Goal: Task Accomplishment & Management: Manage account settings

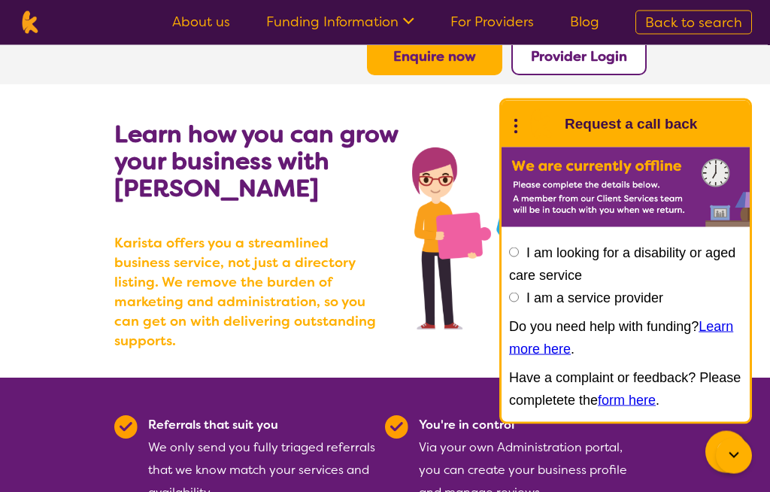
scroll to position [54, 0]
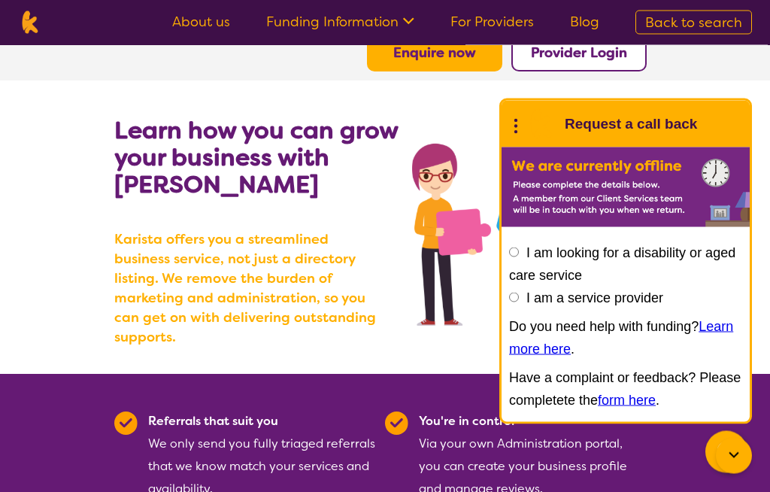
click at [706, 99] on section "Learn how you can grow your business with Karista Karista offers you a streamli…" at bounding box center [385, 227] width 770 height 293
click at [709, 105] on section "Learn how you can grow your business with Karista Karista offers you a streamli…" at bounding box center [385, 227] width 770 height 293
click at [520, 136] on icon at bounding box center [516, 124] width 20 height 23
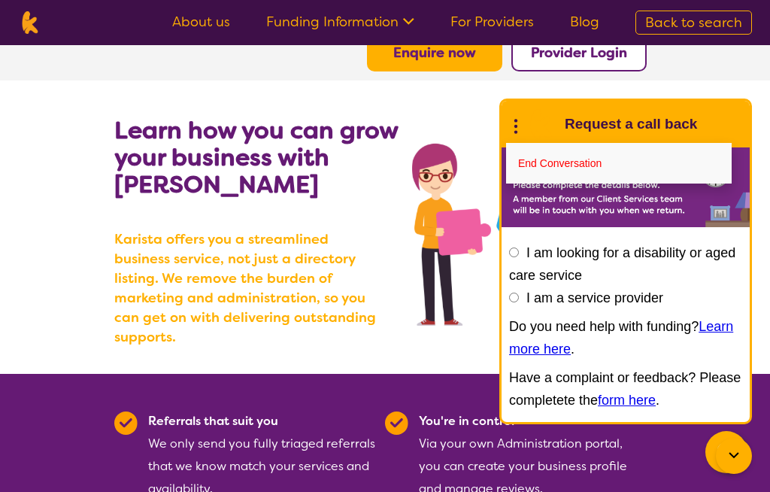
click at [599, 184] on link "End Conversation" at bounding box center [619, 163] width 226 height 41
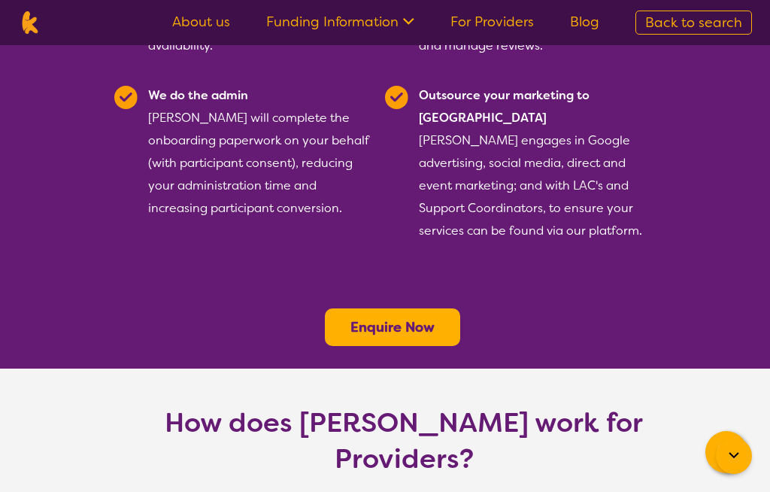
scroll to position [495, 0]
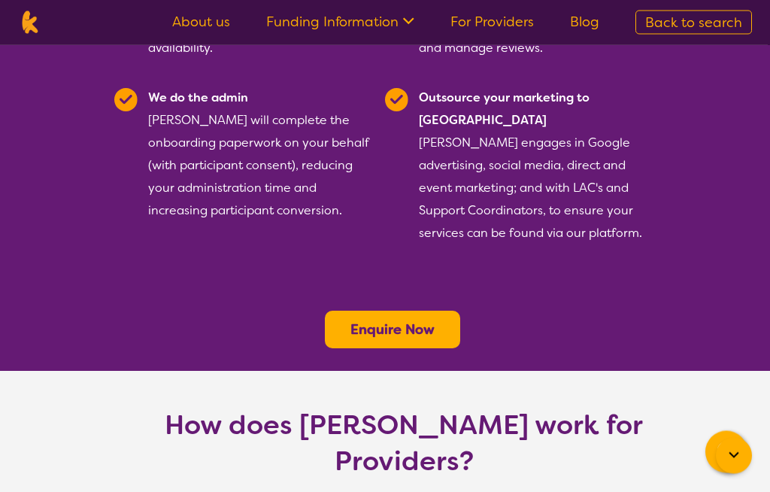
click at [512, 25] on link "For Providers" at bounding box center [493, 22] width 84 height 18
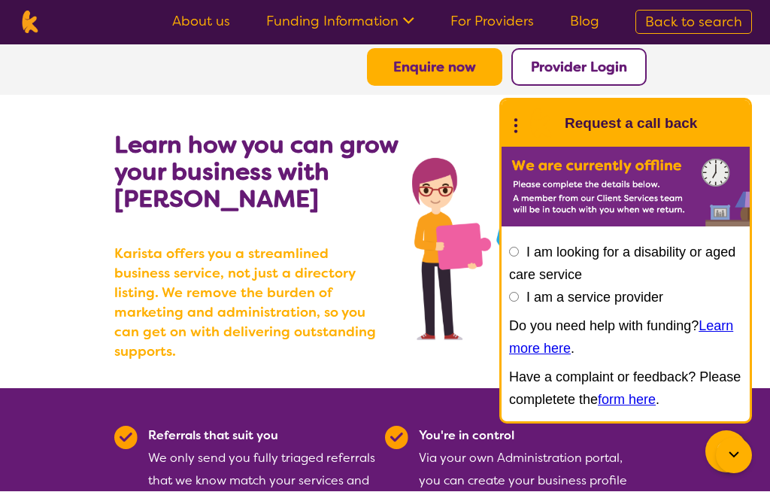
scroll to position [41, 0]
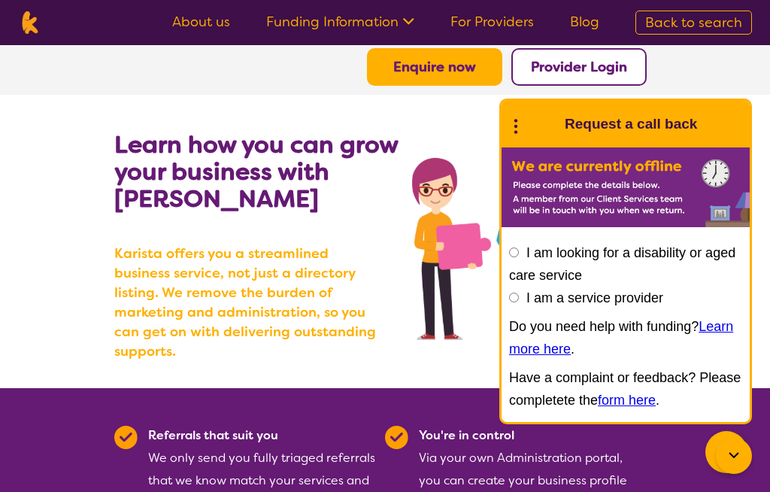
click at [518, 135] on icon at bounding box center [516, 124] width 20 height 23
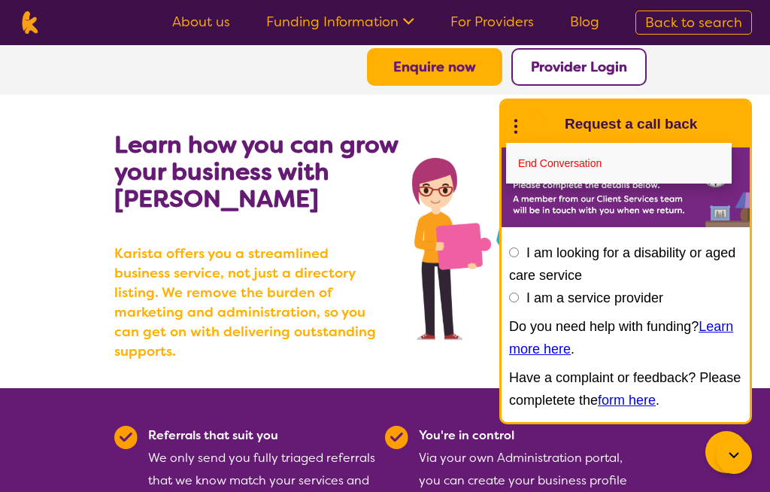
click at [523, 126] on icon at bounding box center [516, 124] width 20 height 23
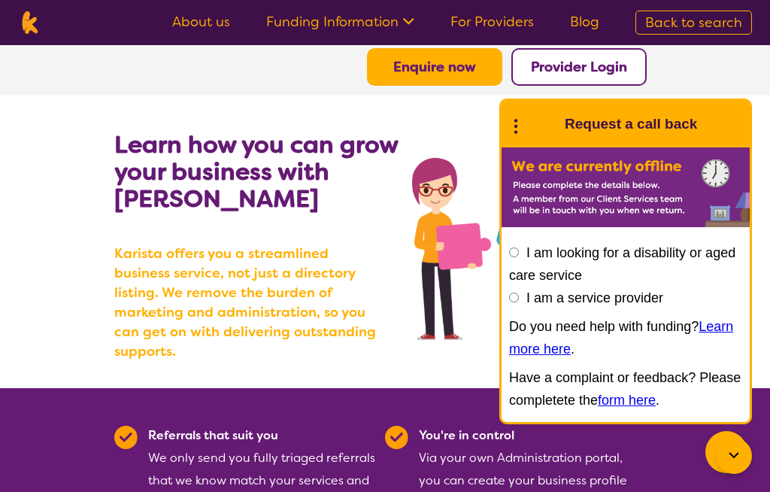
click at [516, 135] on icon at bounding box center [516, 124] width 20 height 23
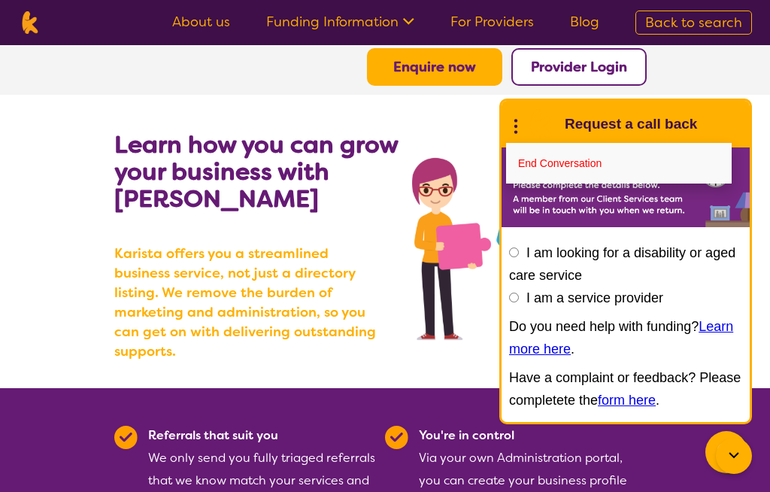
click at [591, 166] on link "End Conversation" at bounding box center [619, 163] width 226 height 41
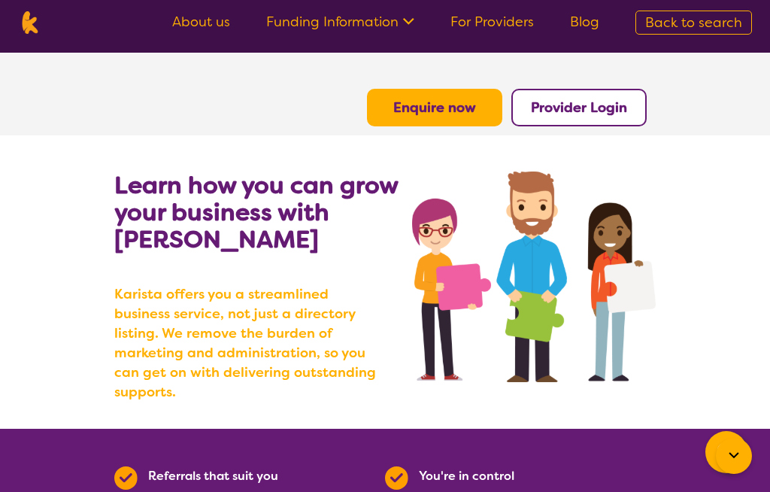
click at [704, 23] on span "Back to search" at bounding box center [694, 23] width 97 height 18
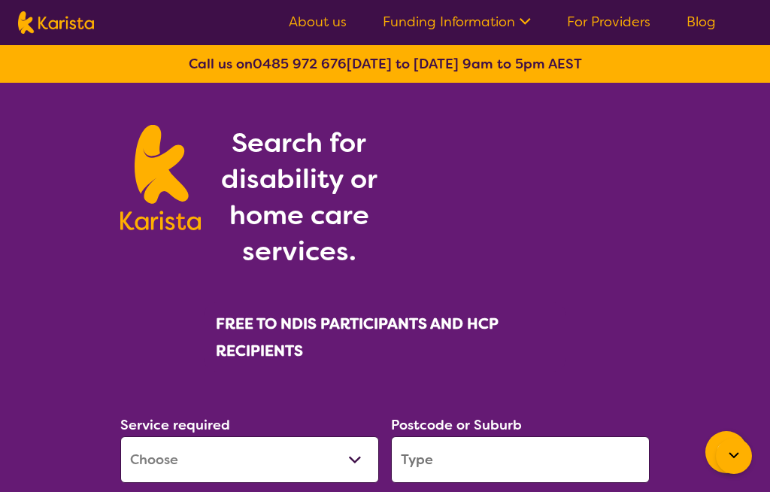
click at [627, 14] on link "For Providers" at bounding box center [609, 22] width 84 height 18
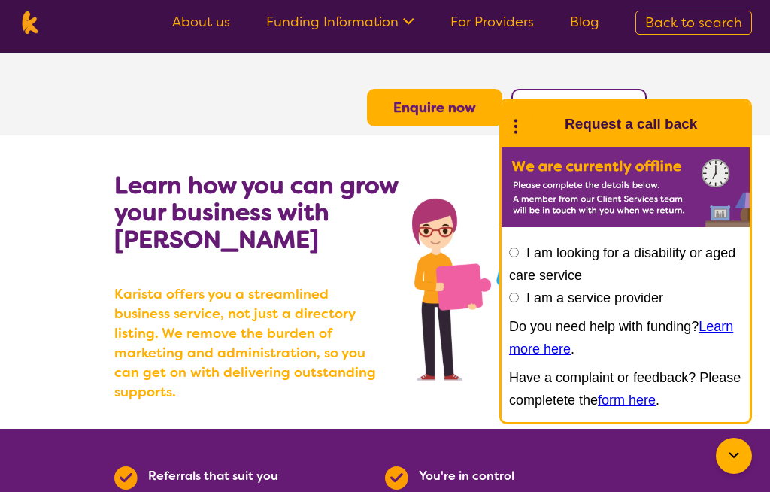
click at [518, 129] on icon at bounding box center [516, 124] width 20 height 23
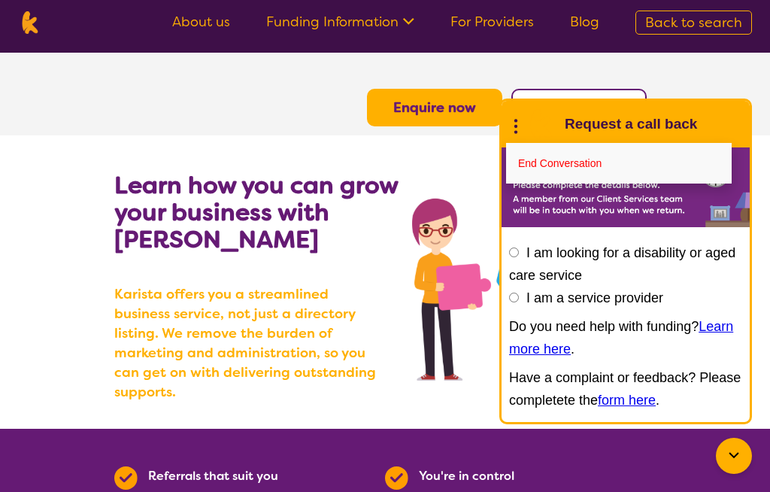
click at [591, 168] on link "End Conversation" at bounding box center [619, 163] width 226 height 41
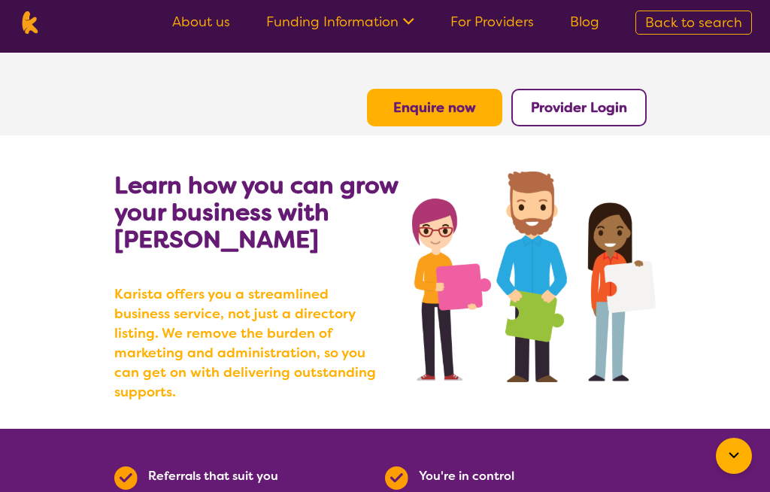
click at [592, 109] on b "Provider Login" at bounding box center [579, 108] width 96 height 18
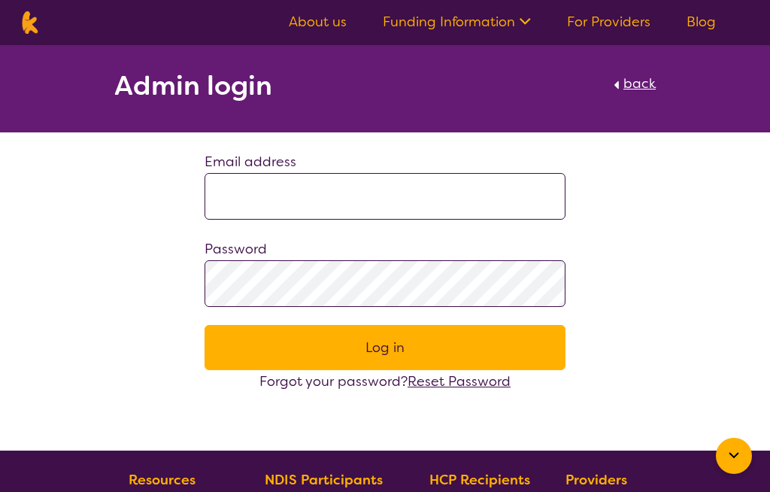
click at [266, 193] on input at bounding box center [385, 196] width 361 height 47
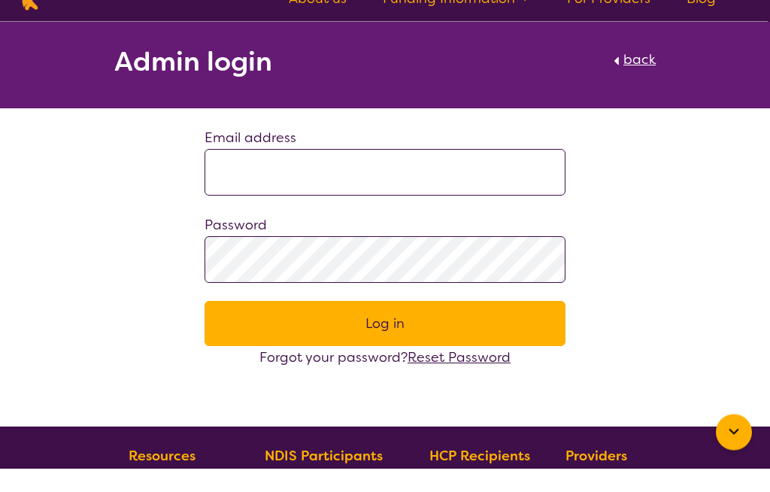
type input "*"
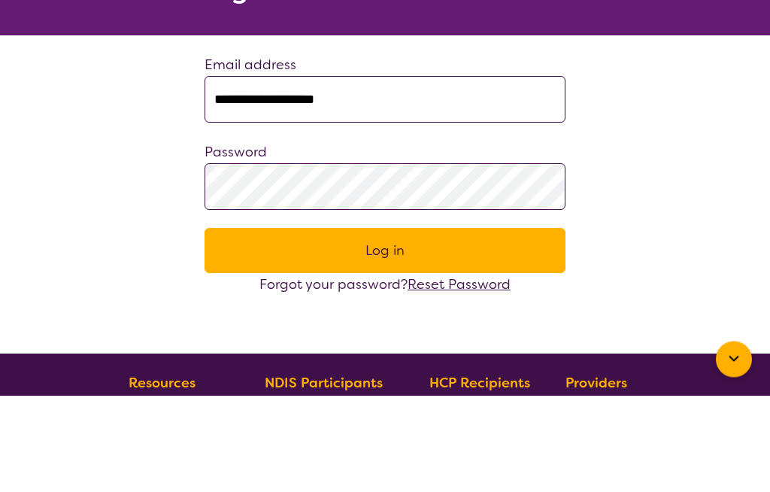
type input "**********"
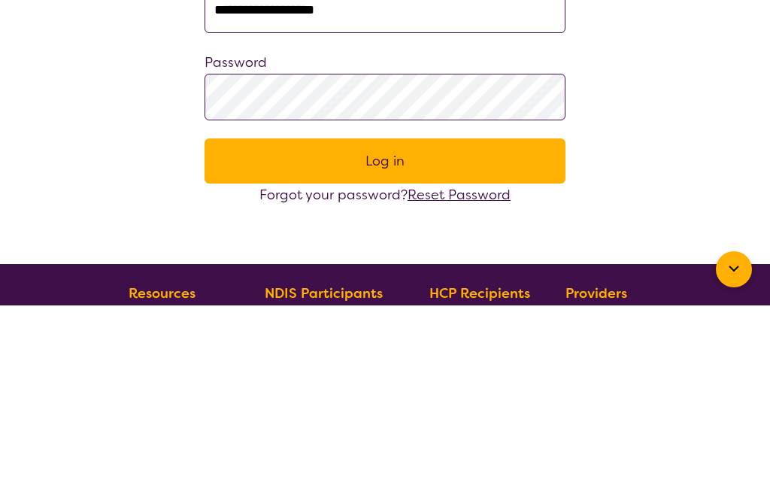
click at [396, 325] on button "Log in" at bounding box center [385, 347] width 361 height 45
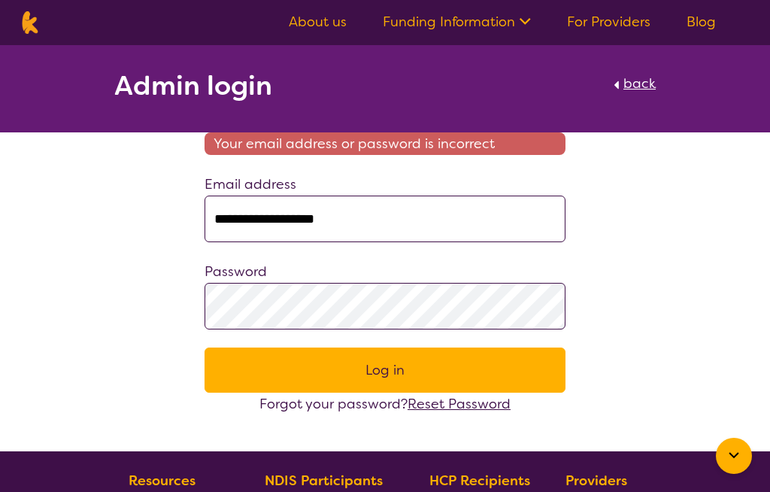
click at [641, 78] on span "back" at bounding box center [640, 83] width 32 height 18
